Goal: Find specific page/section: Find specific page/section

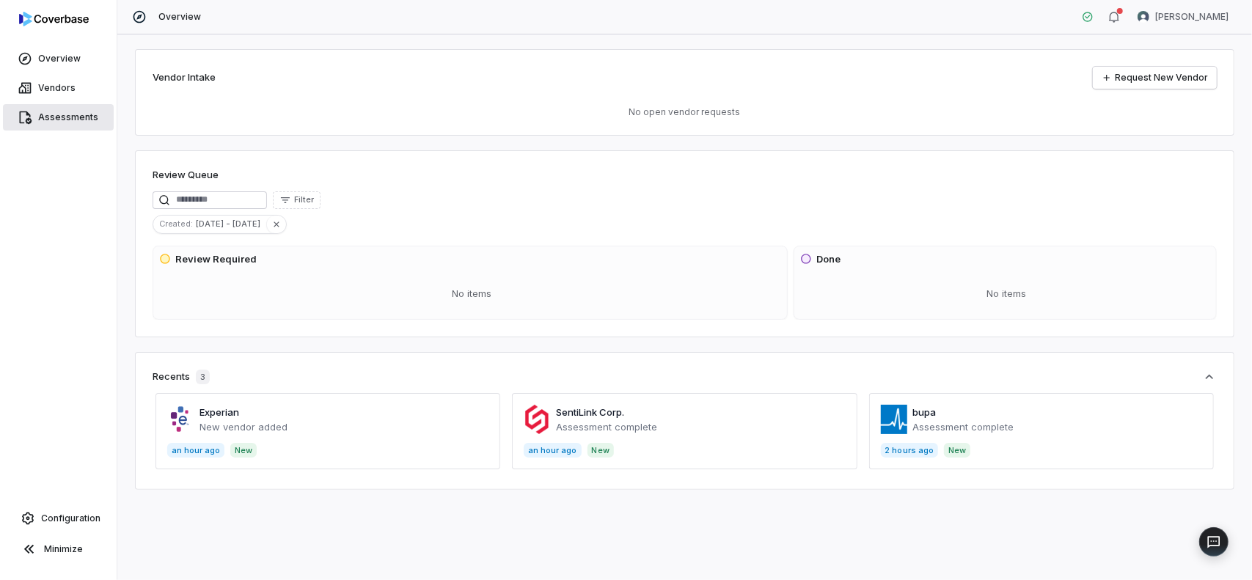
click at [39, 113] on span "Assessments" at bounding box center [68, 117] width 60 height 12
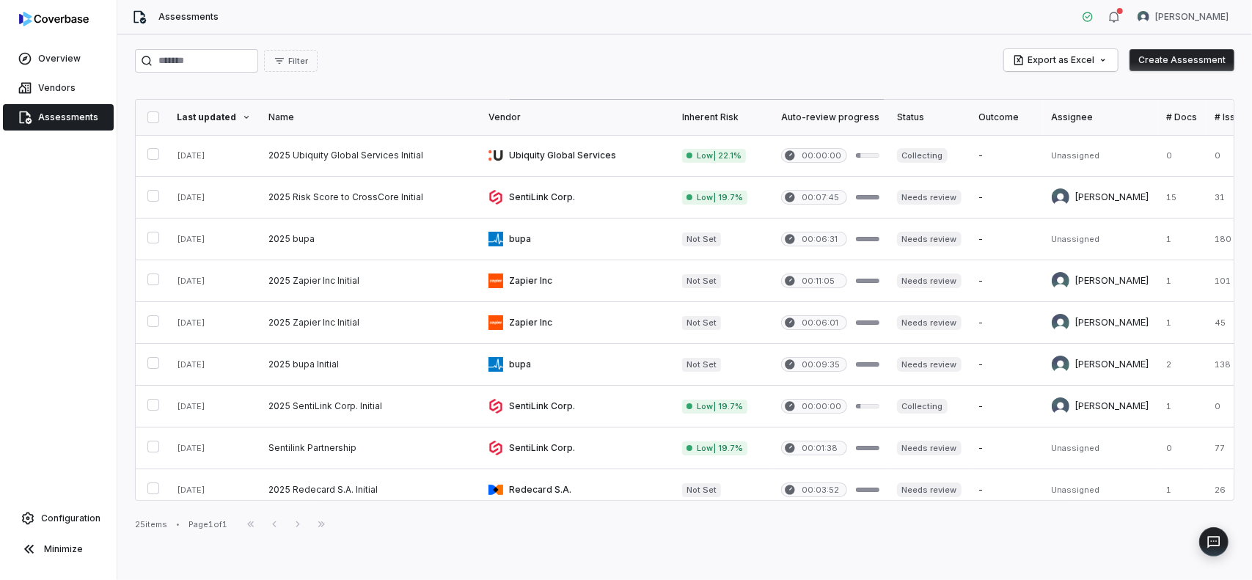
click at [895, 516] on div "25 items • Page 1 of 1 First Page Previous Next Last Page" at bounding box center [684, 525] width 1099 height 18
click at [78, 513] on span "Configuration" at bounding box center [70, 519] width 59 height 12
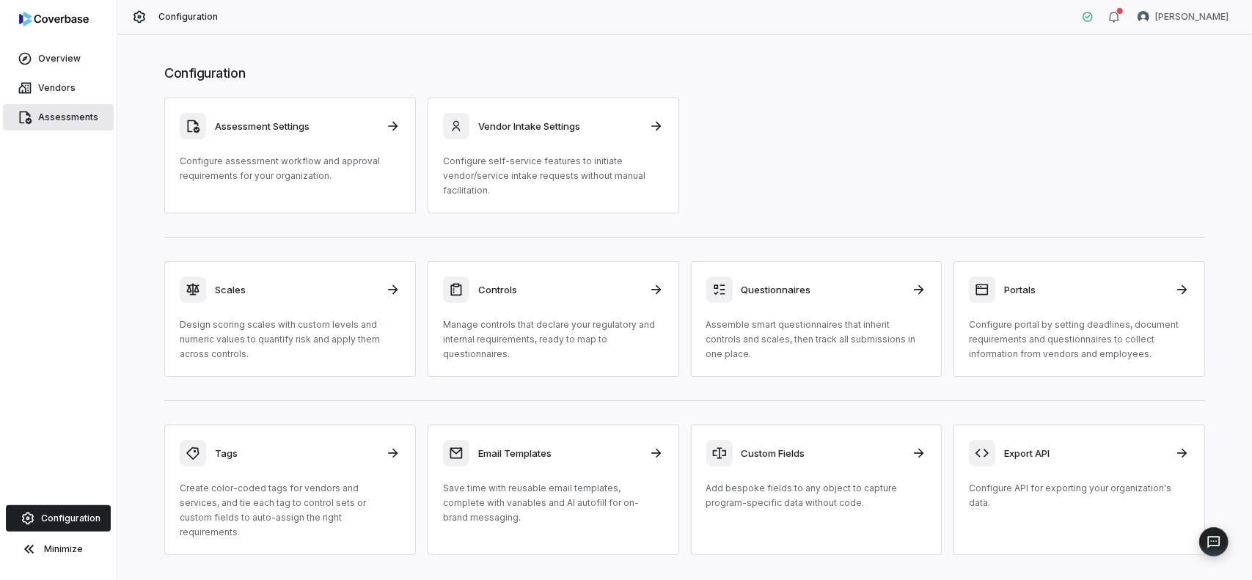
click at [66, 118] on span "Assessments" at bounding box center [68, 117] width 60 height 12
